Goal: Navigation & Orientation: Find specific page/section

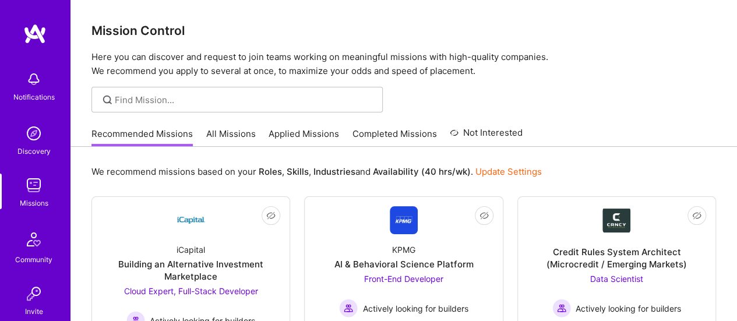
click at [142, 136] on link "Recommended Missions" at bounding box center [141, 137] width 101 height 19
click at [219, 129] on link "All Missions" at bounding box center [231, 137] width 50 height 19
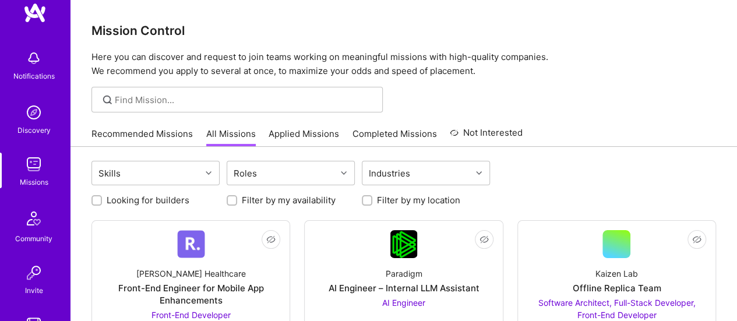
scroll to position [42, 0]
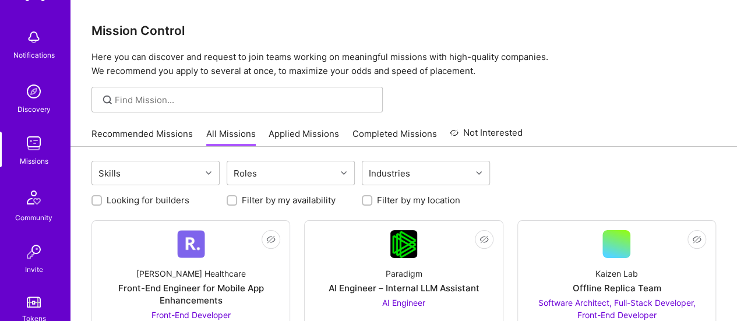
click at [400, 135] on link "Completed Missions" at bounding box center [394, 137] width 84 height 19
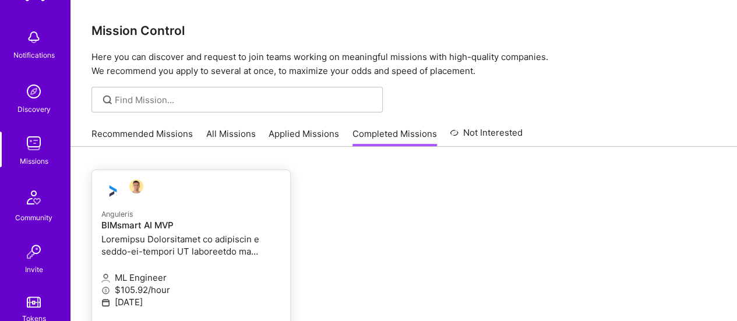
click at [156, 234] on p at bounding box center [190, 245] width 179 height 24
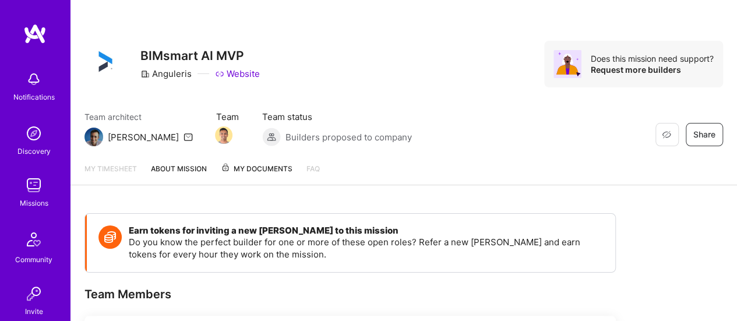
click at [270, 170] on span "My Documents" at bounding box center [257, 168] width 72 height 13
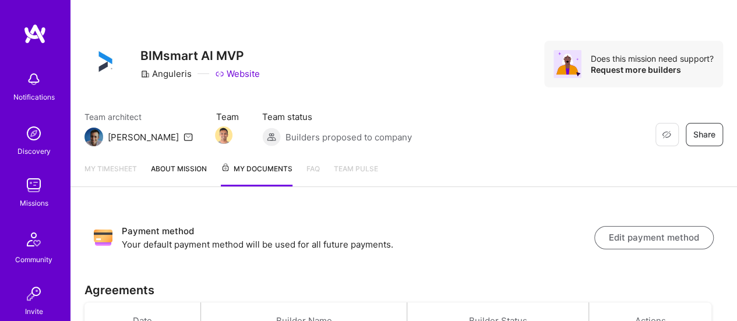
click at [29, 189] on img at bounding box center [33, 185] width 23 height 23
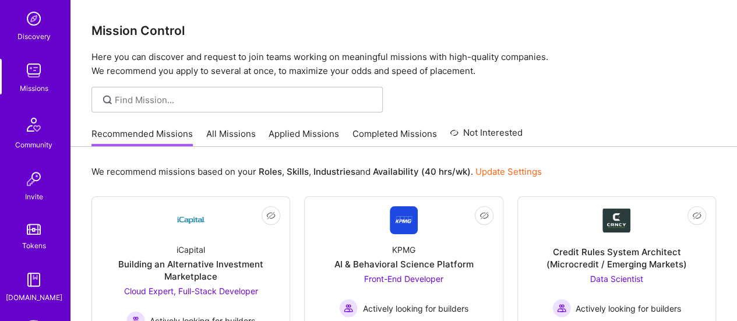
scroll to position [133, 0]
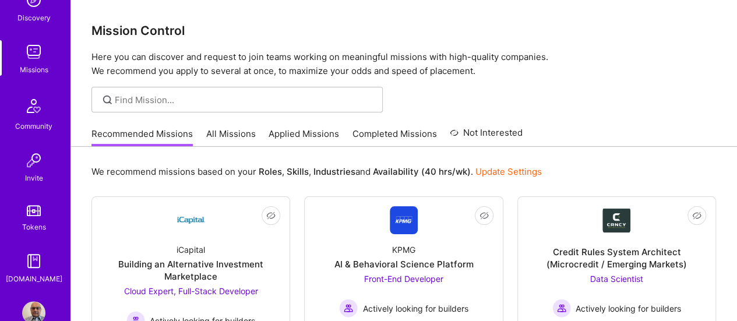
click at [34, 264] on img at bounding box center [33, 260] width 23 height 23
